Goal: Find specific page/section: Find specific page/section

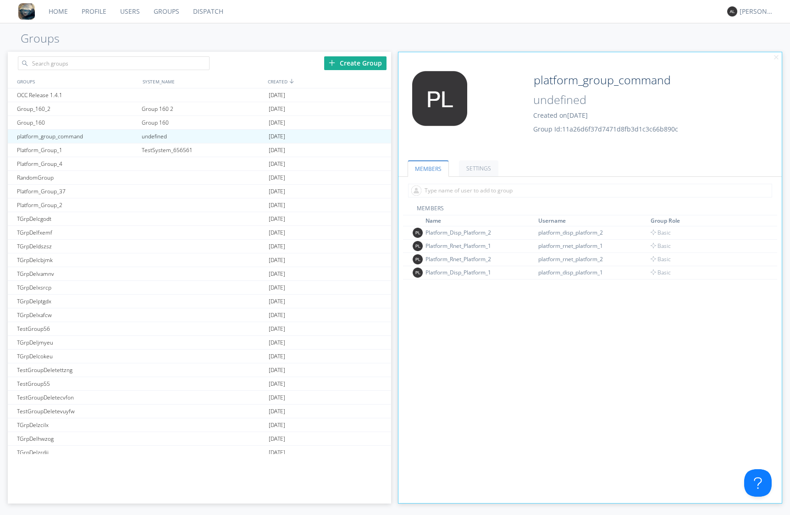
click at [752, 298] on div "MEMBERS Name Username Group Role Platform_Disp_Platform_2 platform_disp_platfor…" at bounding box center [590, 384] width 374 height 361
click at [442, 375] on div "MEMBERS Name Username Group Role Platform_Disp_Platform_2 platform_disp_platfor…" at bounding box center [590, 384] width 374 height 361
click at [229, 150] on div "TestSystem_656561" at bounding box center [202, 150] width 127 height 13
type input "Platform_Group_1"
type input "TestSystem_656561"
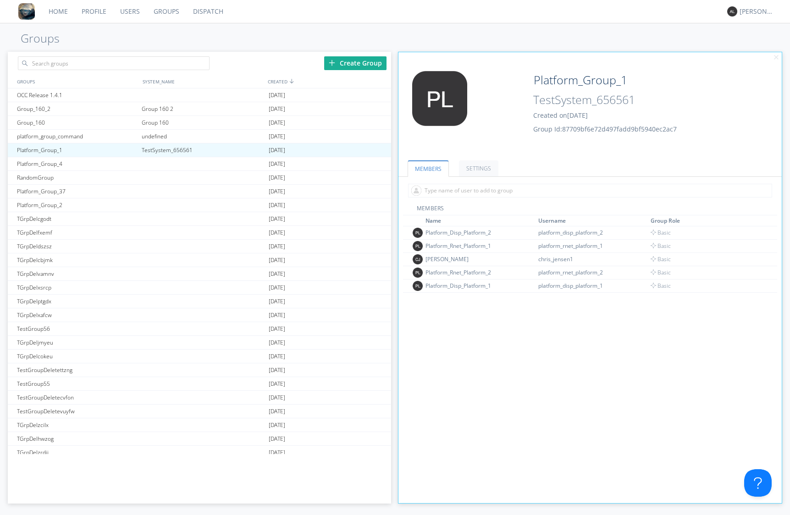
click at [57, 12] on link "Home" at bounding box center [58, 11] width 33 height 23
